Goal: Entertainment & Leisure: Consume media (video, audio)

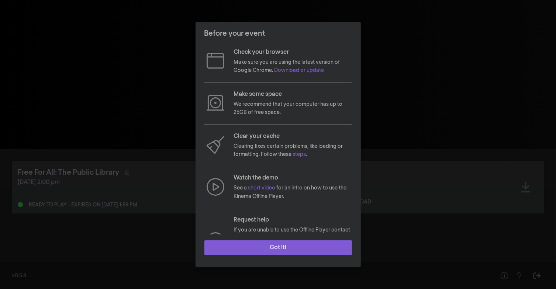
click at [279, 247] on button "Got it!" at bounding box center [279, 248] width 148 height 15
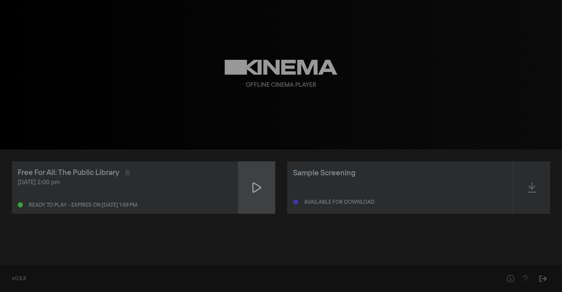
click at [256, 189] on icon at bounding box center [256, 188] width 9 height 12
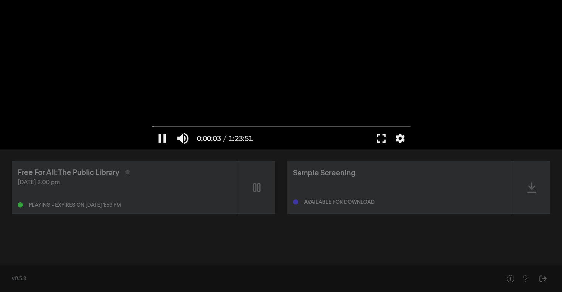
click at [382, 136] on button "fullscreen" at bounding box center [381, 138] width 21 height 22
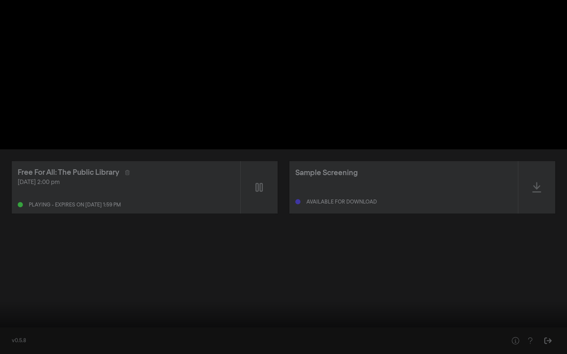
click at [534, 289] on button "fullscreen_exit" at bounding box center [534, 343] width 21 height 22
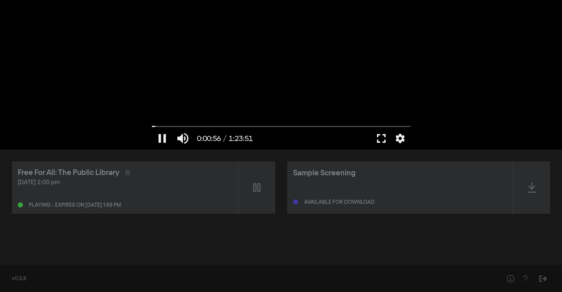
click at [378, 141] on button "fullscreen" at bounding box center [381, 138] width 21 height 22
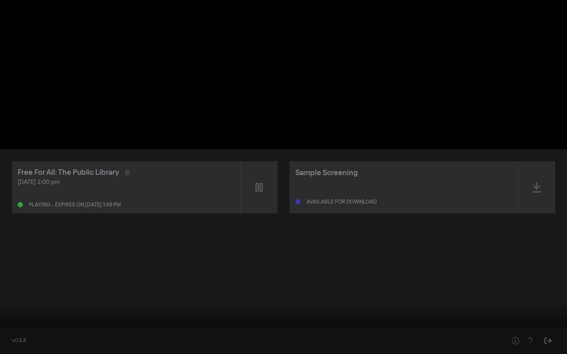
click at [378, 186] on div at bounding box center [283, 177] width 567 height 354
click at [15, 289] on button "play_arrow" at bounding box center [14, 343] width 21 height 22
click at [22, 289] on input "Seek" at bounding box center [284, 331] width 560 height 4
click at [14, 289] on button "pause" at bounding box center [14, 343] width 21 height 22
drag, startPoint x: 22, startPoint y: 333, endPoint x: 0, endPoint y: 330, distance: 22.0
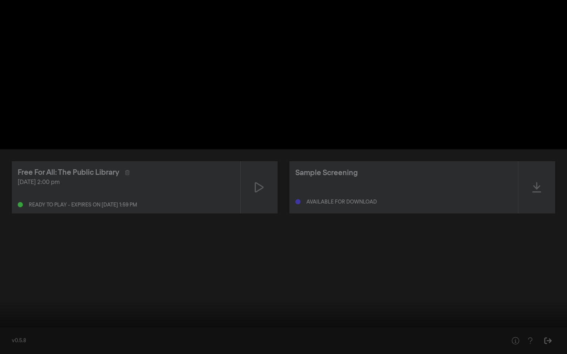
click at [0, 289] on div "play_arrow 0:02:30 / 1:23:51 volume_up fullscreen_exit settings" at bounding box center [283, 342] width 567 height 25
drag, startPoint x: 22, startPoint y: 331, endPoint x: 0, endPoint y: 327, distance: 22.2
click at [4, 289] on input "Seek" at bounding box center [284, 331] width 560 height 4
click at [0, 289] on div at bounding box center [283, 177] width 567 height 354
click at [16, 289] on button "pause" at bounding box center [14, 343] width 21 height 22
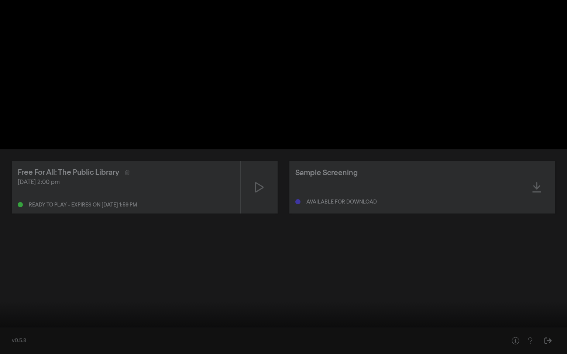
drag, startPoint x: 7, startPoint y: 333, endPoint x: 0, endPoint y: 331, distance: 7.6
click at [4, 289] on input "Seek" at bounding box center [284, 331] width 560 height 4
click at [17, 289] on button "play_arrow" at bounding box center [14, 343] width 21 height 22
type input "5.976151"
